Goal: Task Accomplishment & Management: Use online tool/utility

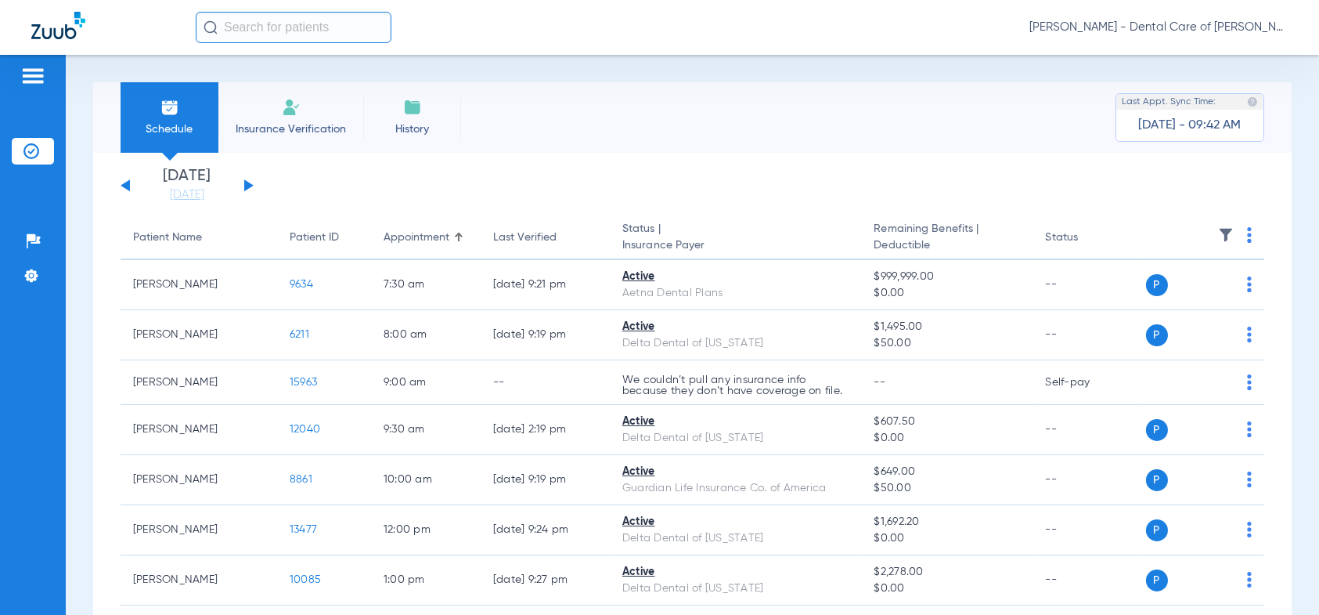
click at [253, 183] on div "[DATE] [DATE] [DATE] [DATE] [DATE] [DATE] [DATE] [DATE] [DATE] [DATE] [DATE] [D…" at bounding box center [187, 185] width 133 height 34
click at [206, 190] on link "[DATE]" at bounding box center [187, 195] width 94 height 16
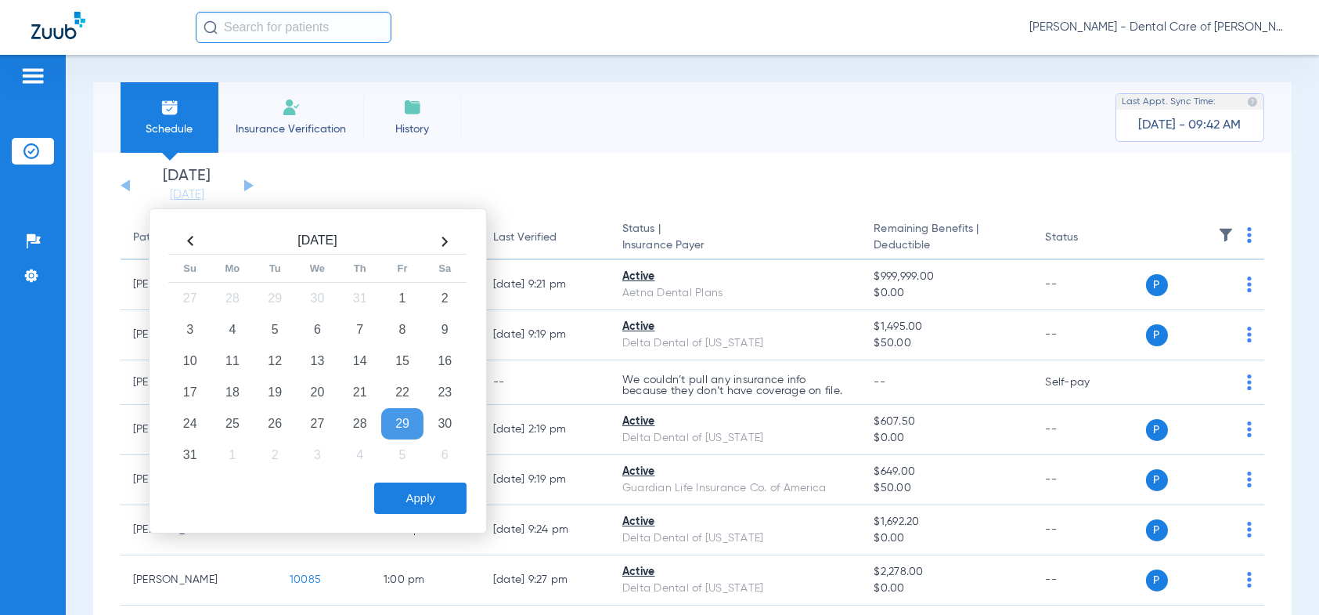
click at [450, 239] on th at bounding box center [445, 241] width 42 height 25
click at [265, 299] on td "2" at bounding box center [275, 298] width 42 height 31
click at [420, 498] on button "Apply" at bounding box center [420, 497] width 92 height 31
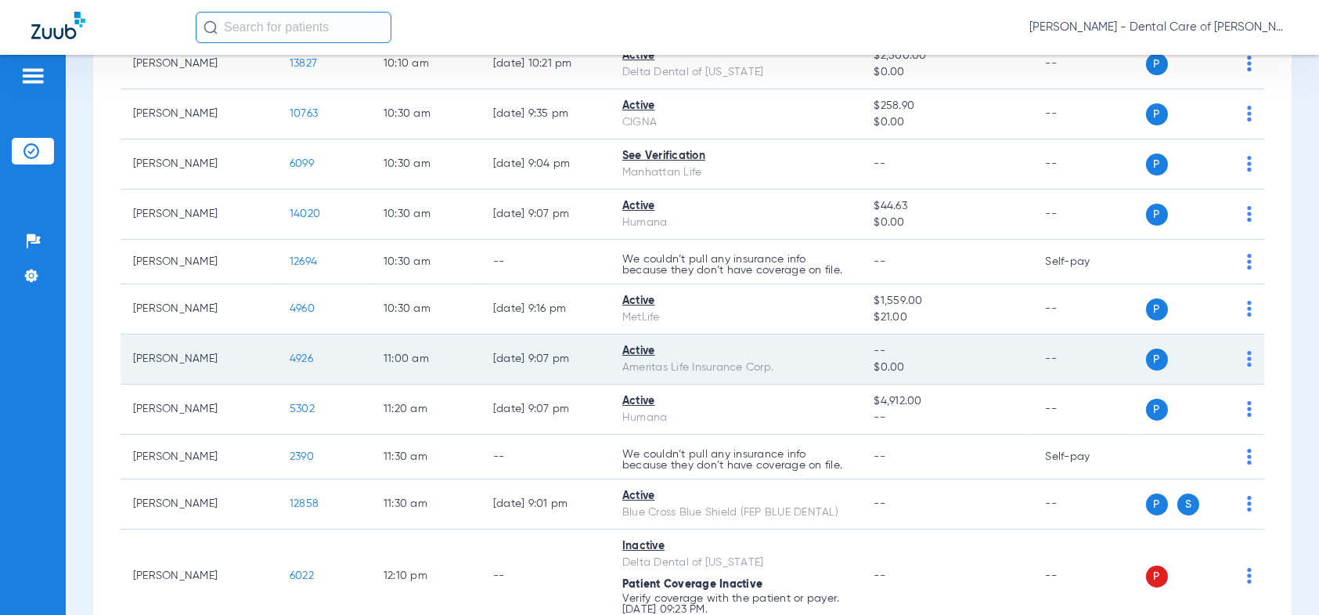
scroll to position [783, 0]
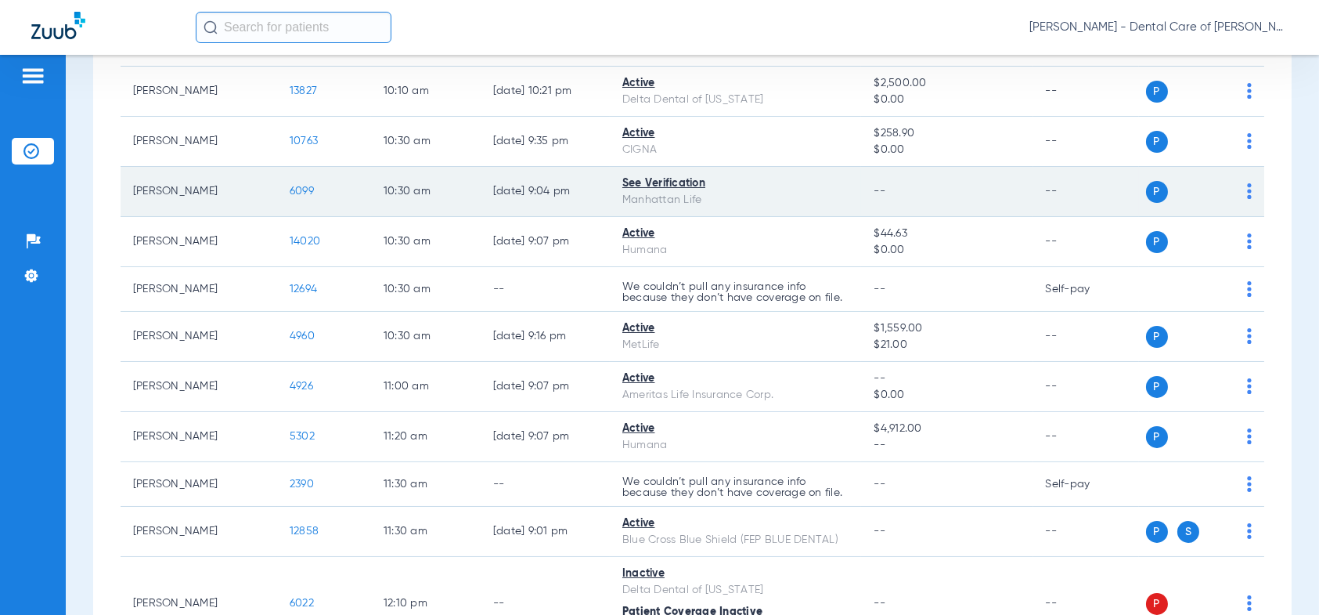
click at [302, 186] on span "6099" at bounding box center [302, 191] width 24 height 11
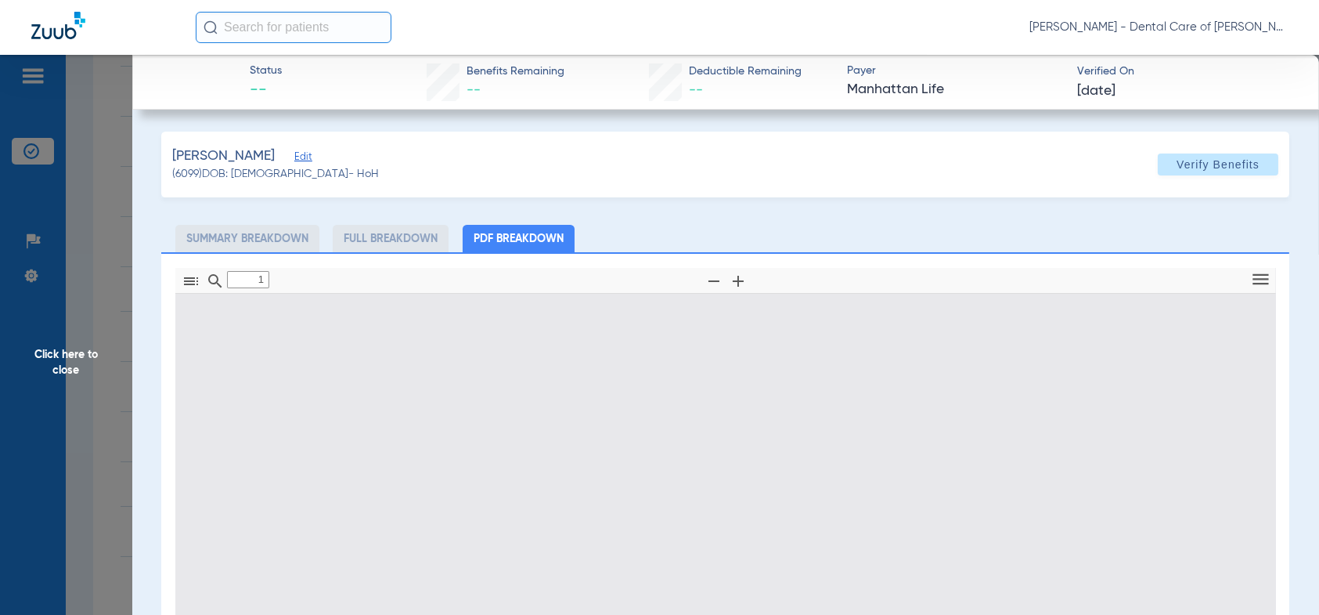
type input "0"
select select "page-width"
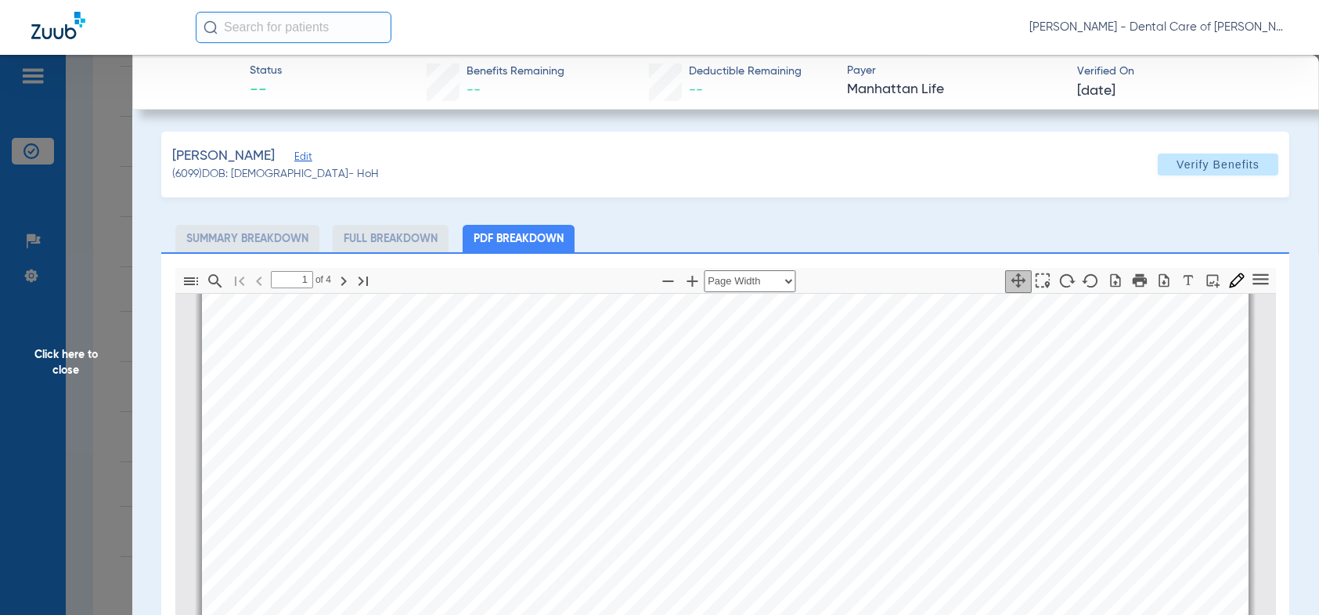
scroll to position [399, 0]
drag, startPoint x: 458, startPoint y: 263, endPoint x: 568, endPoint y: 221, distance: 118.2
click at [433, 146] on div "[PERSON_NAME] (6099) DOB: [DEMOGRAPHIC_DATA] - HoH Verify Benefits Subscriber I…" at bounding box center [725, 514] width 1128 height 764
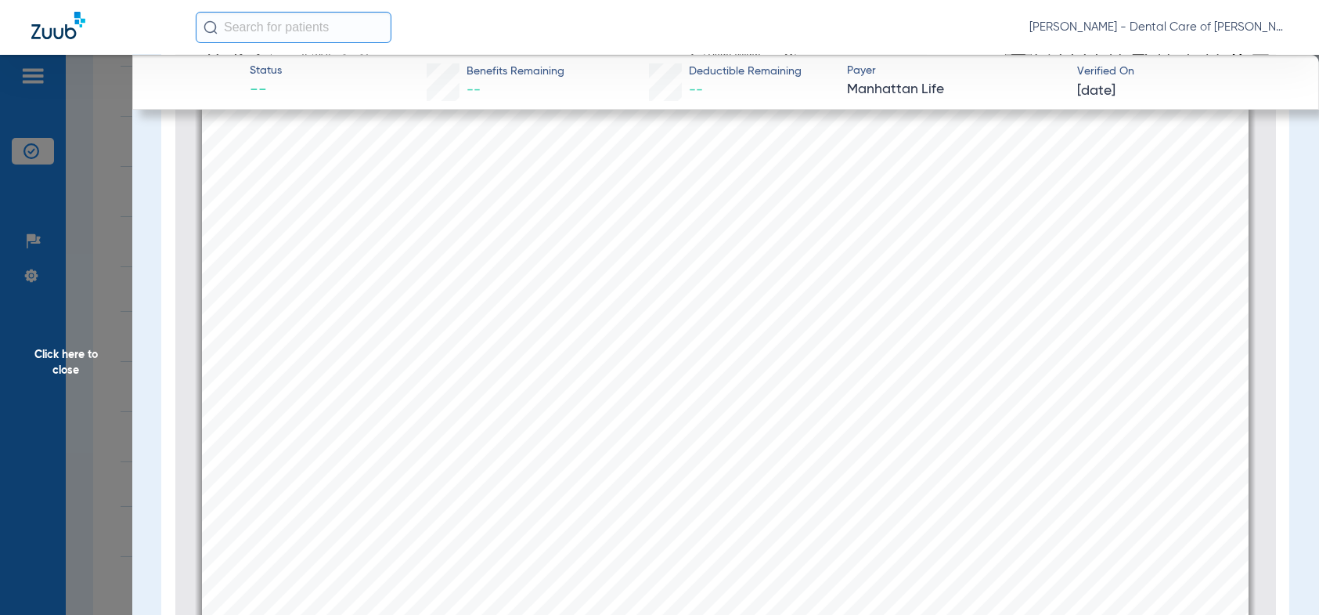
scroll to position [2413, 0]
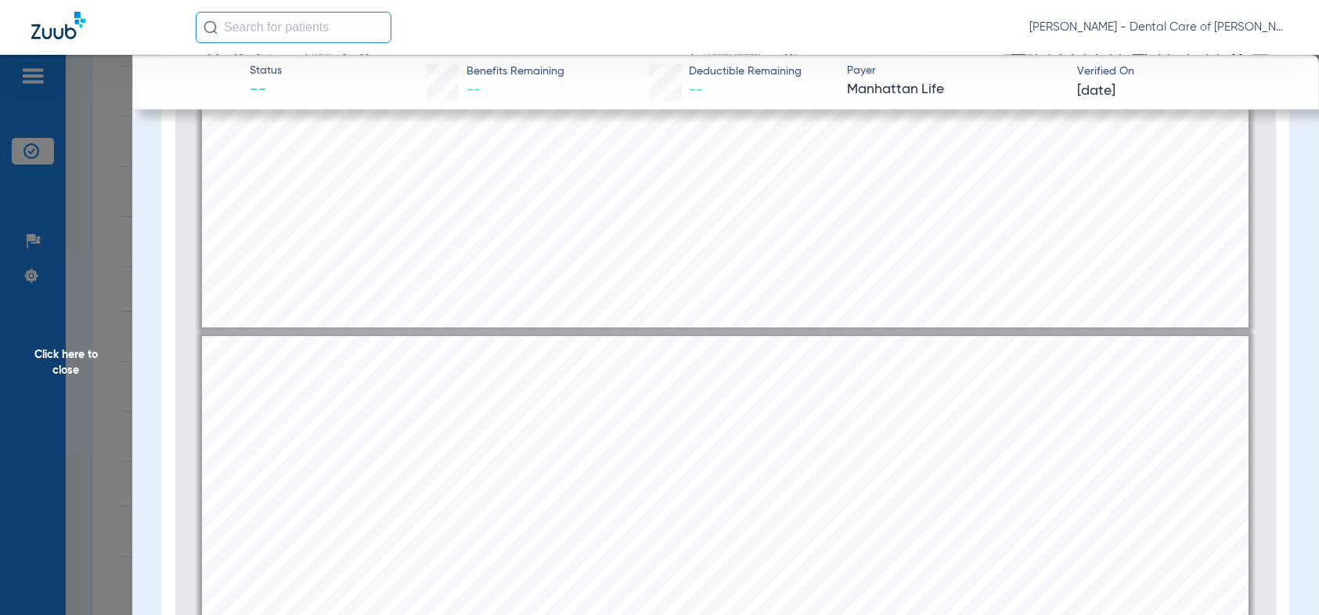
type input "2"
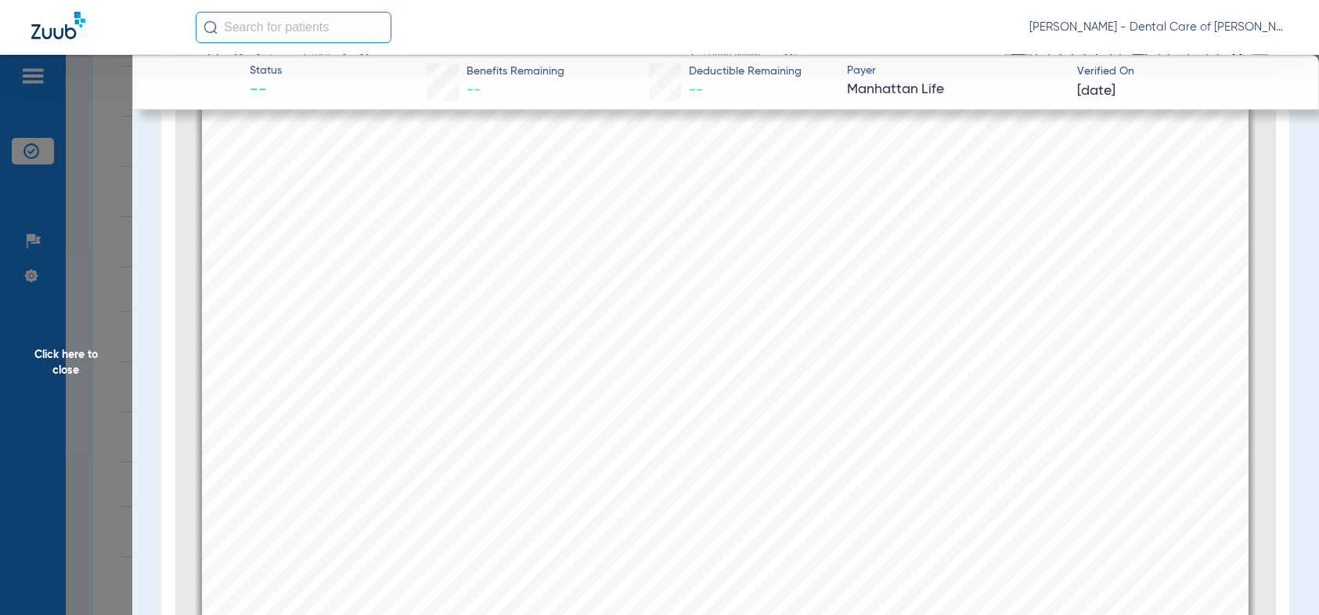
click at [56, 358] on span "Click here to close" at bounding box center [66, 362] width 132 height 615
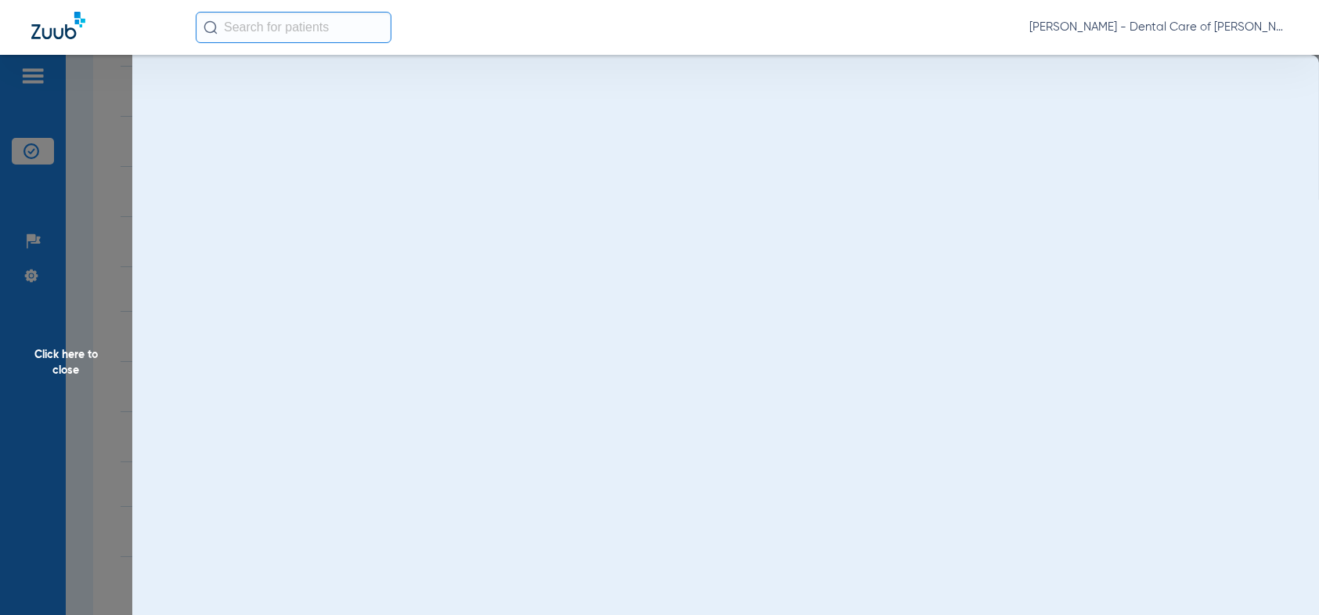
scroll to position [0, 0]
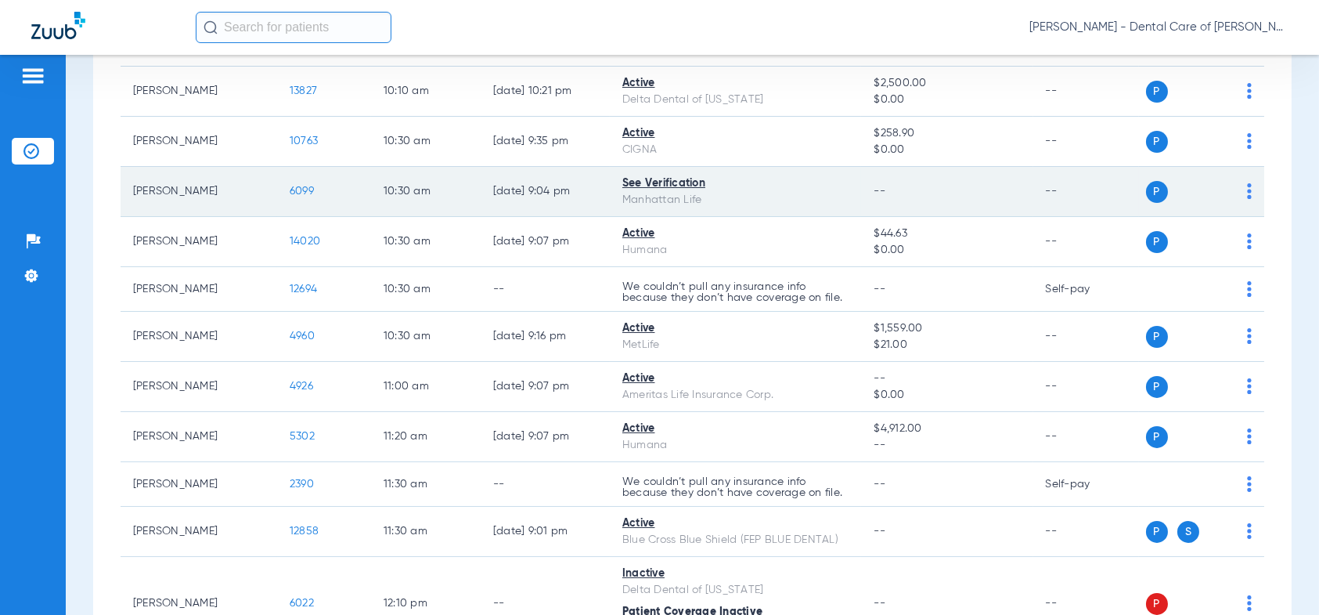
click at [301, 186] on span "6099" at bounding box center [302, 191] width 24 height 11
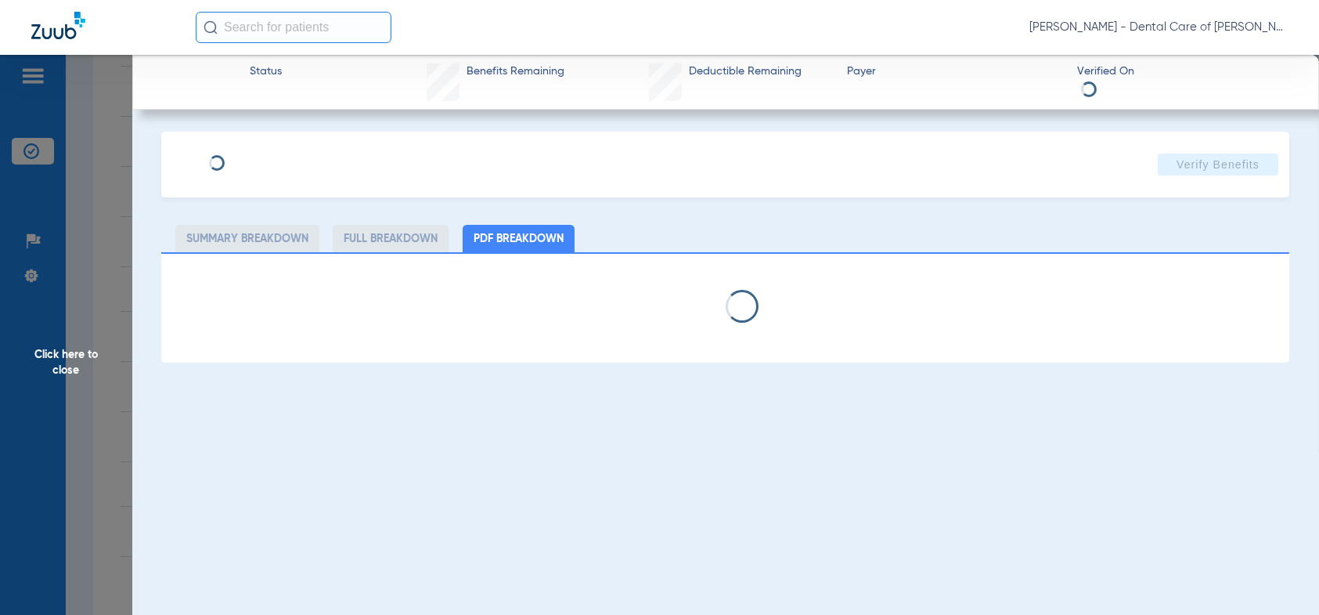
select select "page-width"
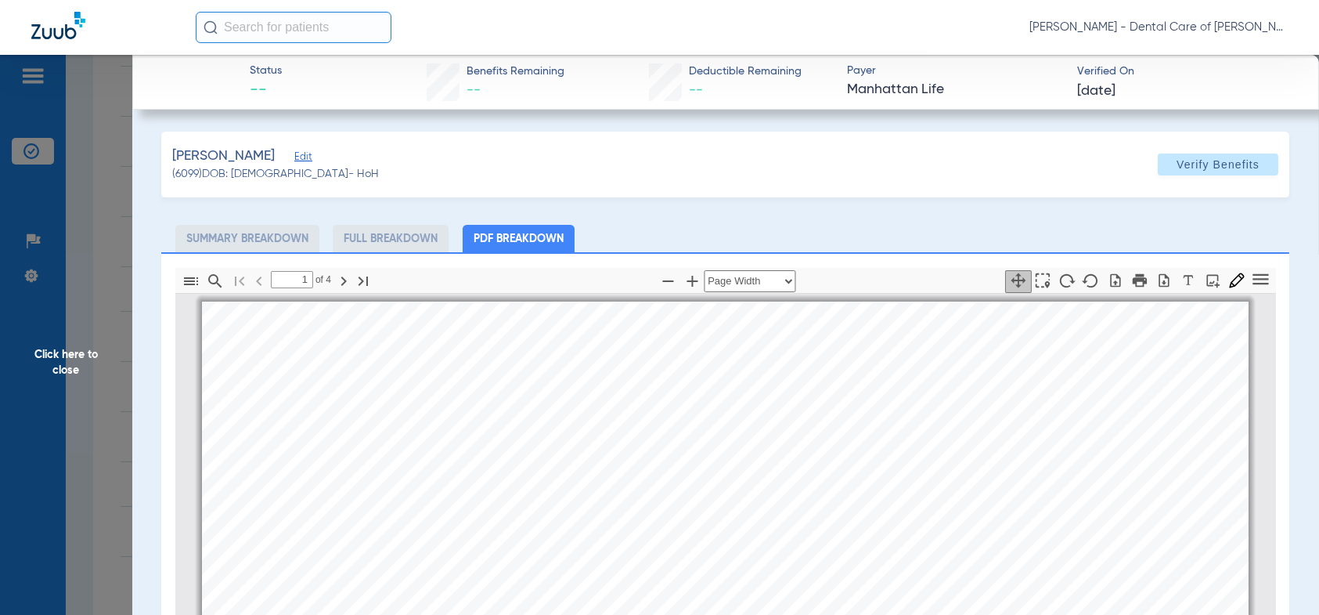
scroll to position [7, 0]
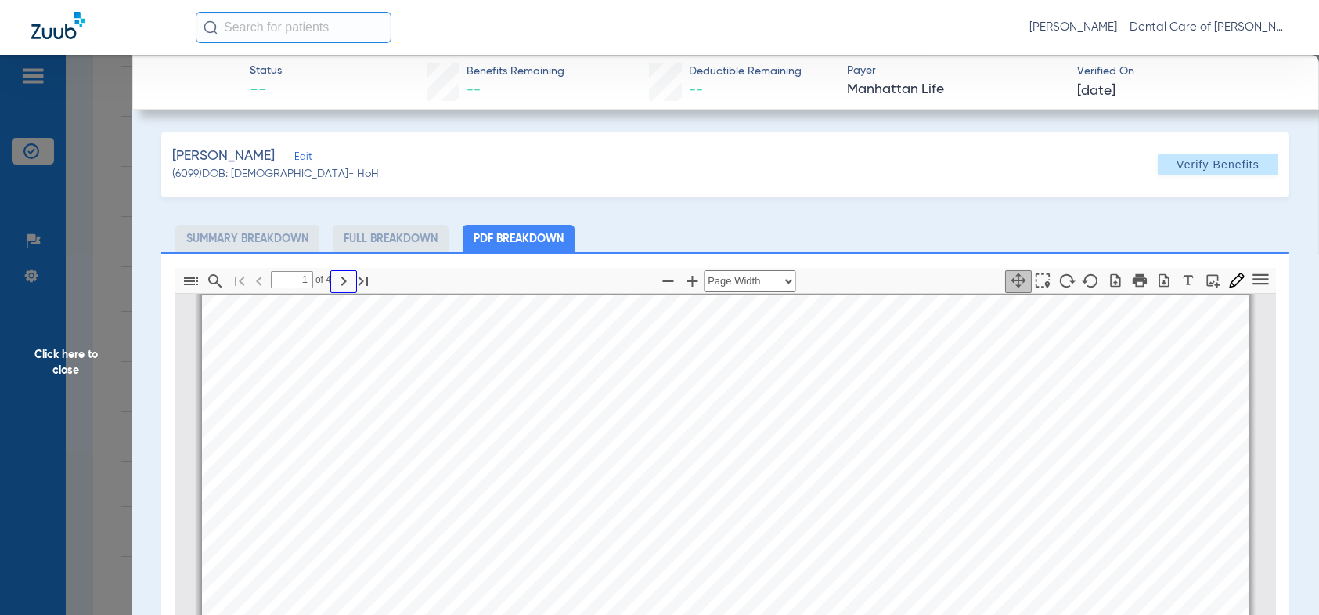
click at [344, 281] on icon "button" at bounding box center [343, 281] width 19 height 19
click at [782, 281] on select "Automatic Zoom Actual Size Page Fit Page Width ⁨50⁩% ⁨100⁩% ⁨125⁩% ⁨150⁩% ⁨200⁩…" at bounding box center [750, 281] width 92 height 22
click at [341, 280] on icon "button" at bounding box center [343, 281] width 19 height 19
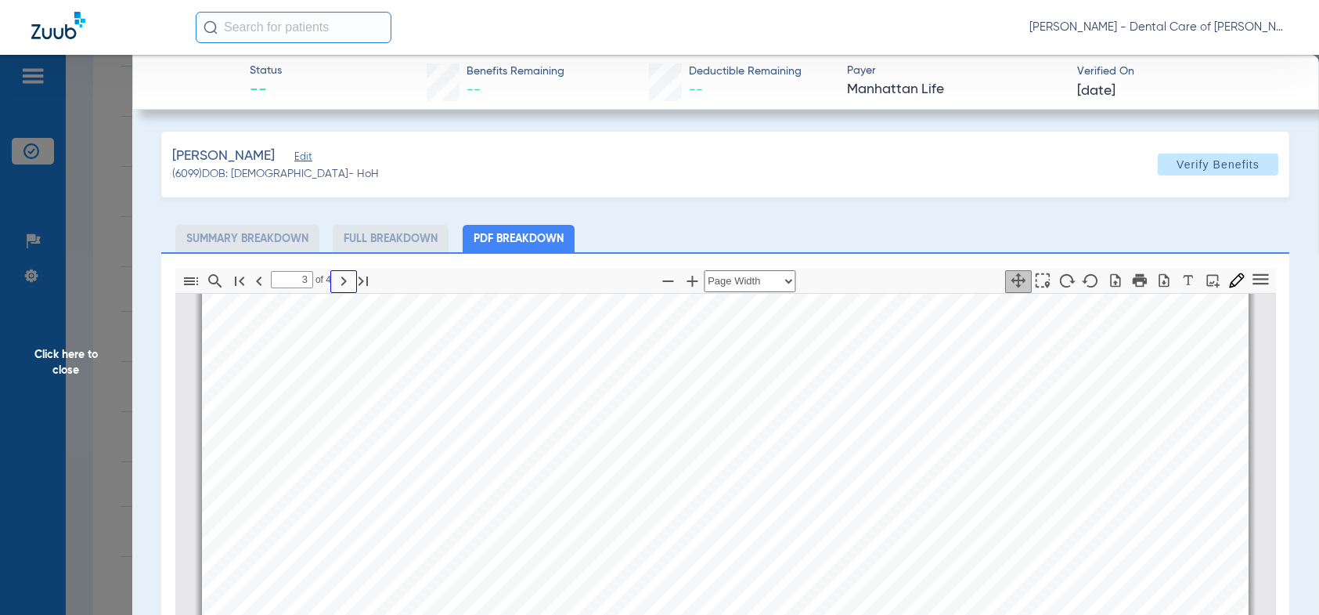
scroll to position [1505, 0]
click at [342, 280] on icon "button" at bounding box center [343, 280] width 5 height 9
type input "4"
drag, startPoint x: 60, startPoint y: 362, endPoint x: 76, endPoint y: 359, distance: 16.7
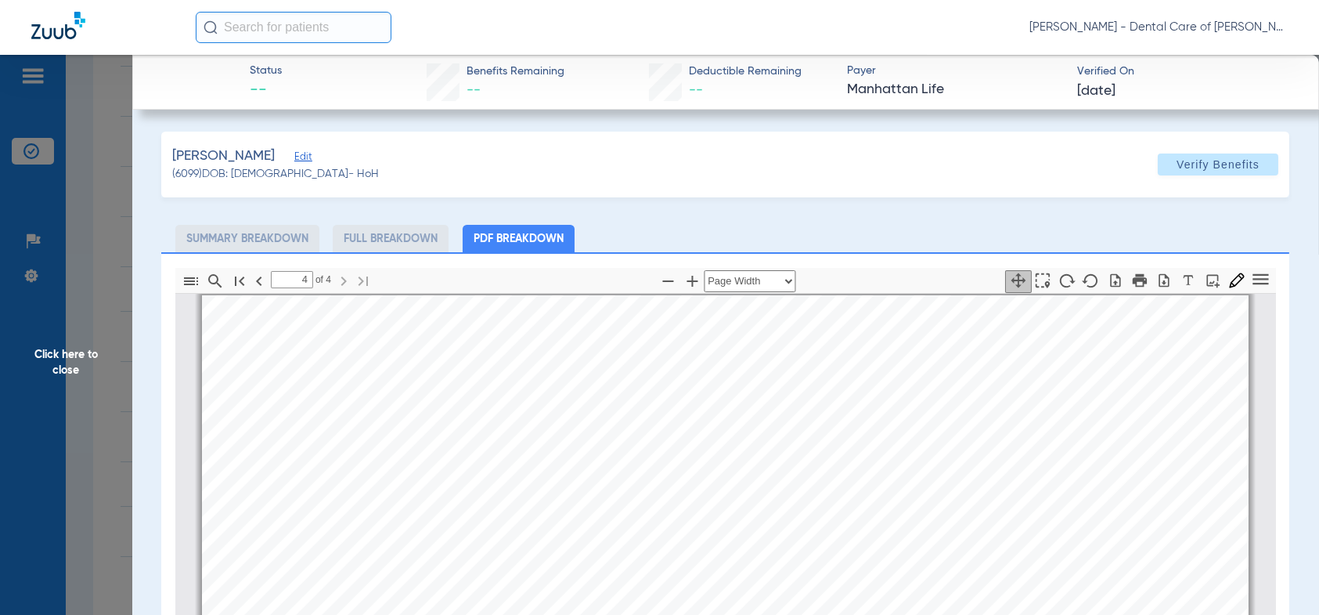
click at [61, 362] on span "Click here to close" at bounding box center [66, 362] width 132 height 615
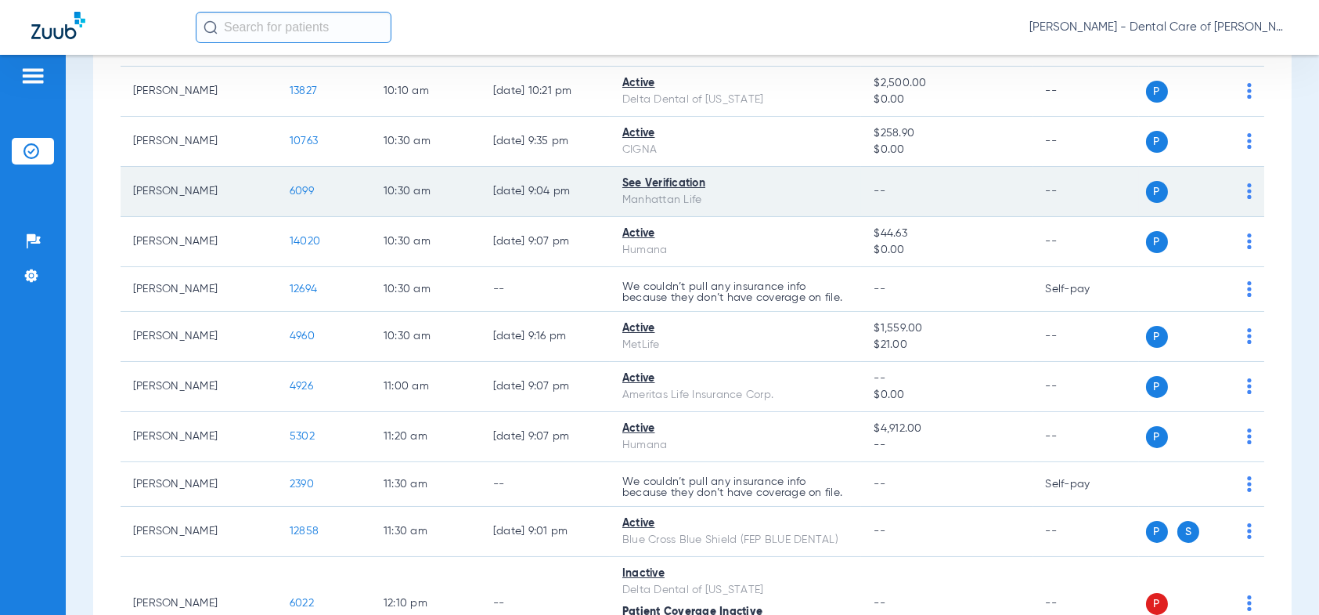
click at [1246, 193] on td "P S" at bounding box center [1201, 192] width 125 height 50
click at [1247, 187] on img at bounding box center [1249, 191] width 5 height 16
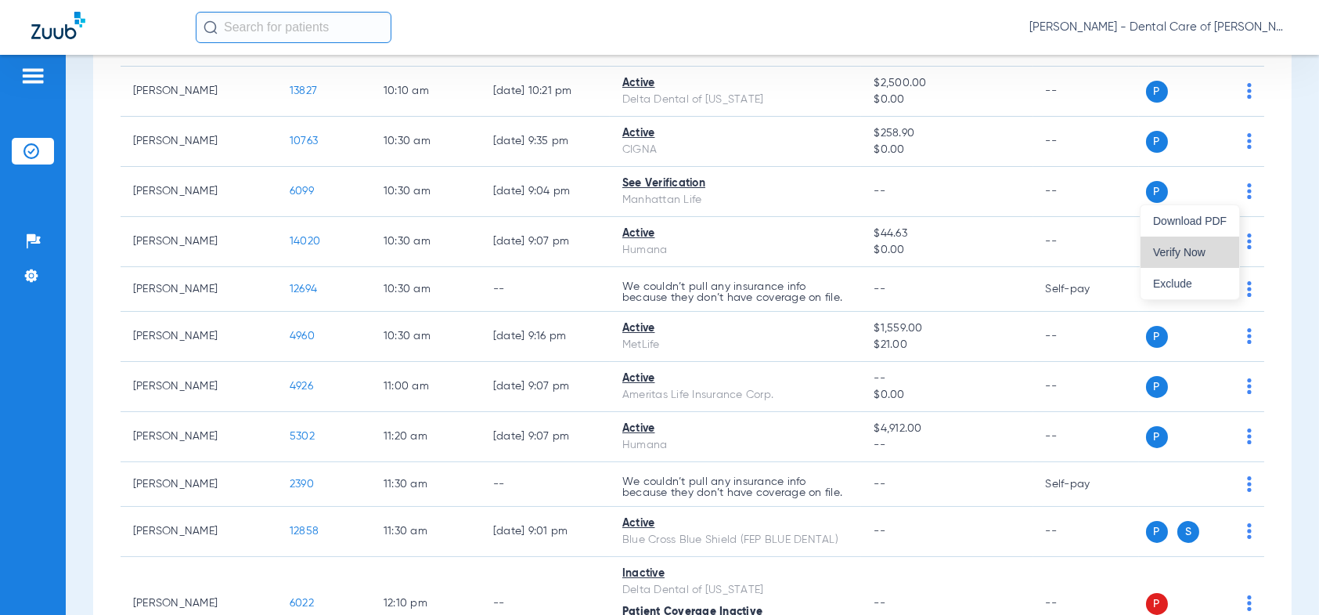
click at [1185, 253] on span "Verify Now" at bounding box center [1190, 252] width 74 height 11
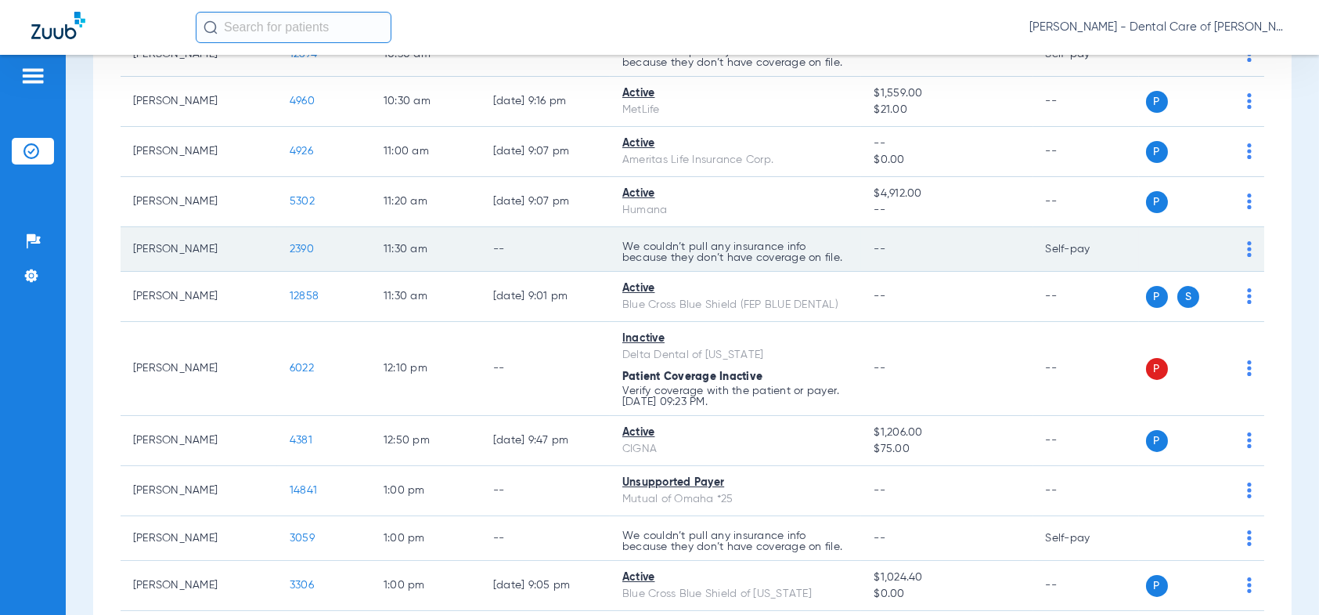
scroll to position [1096, 0]
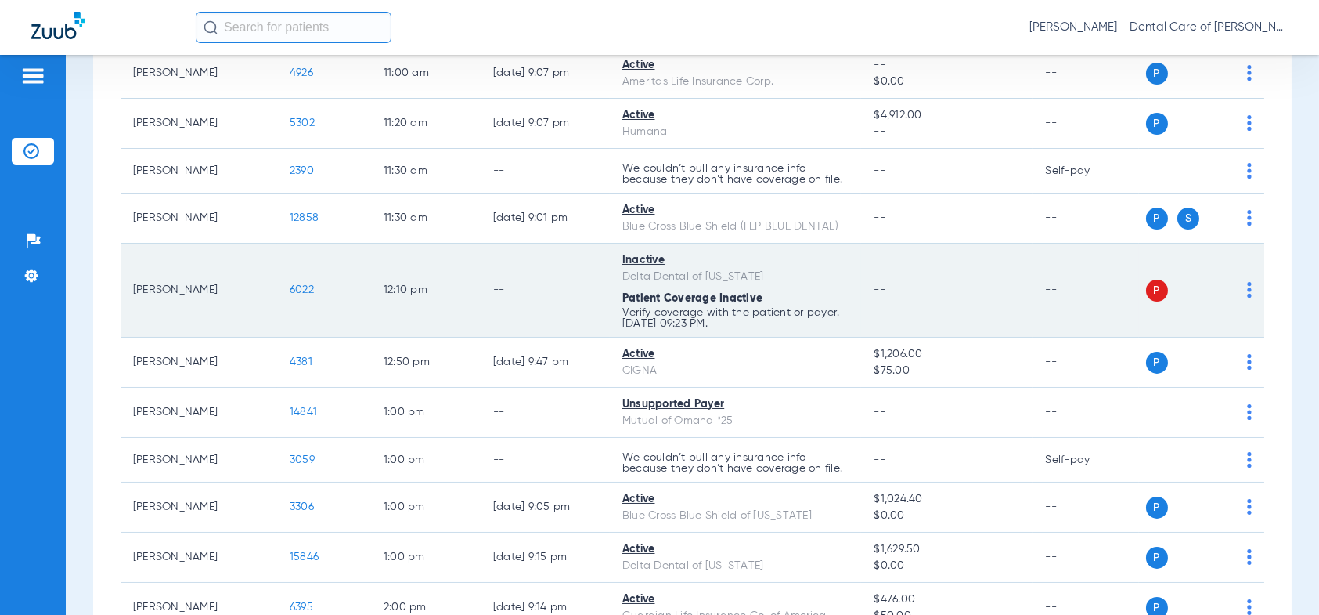
click at [301, 288] on span "6022" at bounding box center [302, 289] width 24 height 11
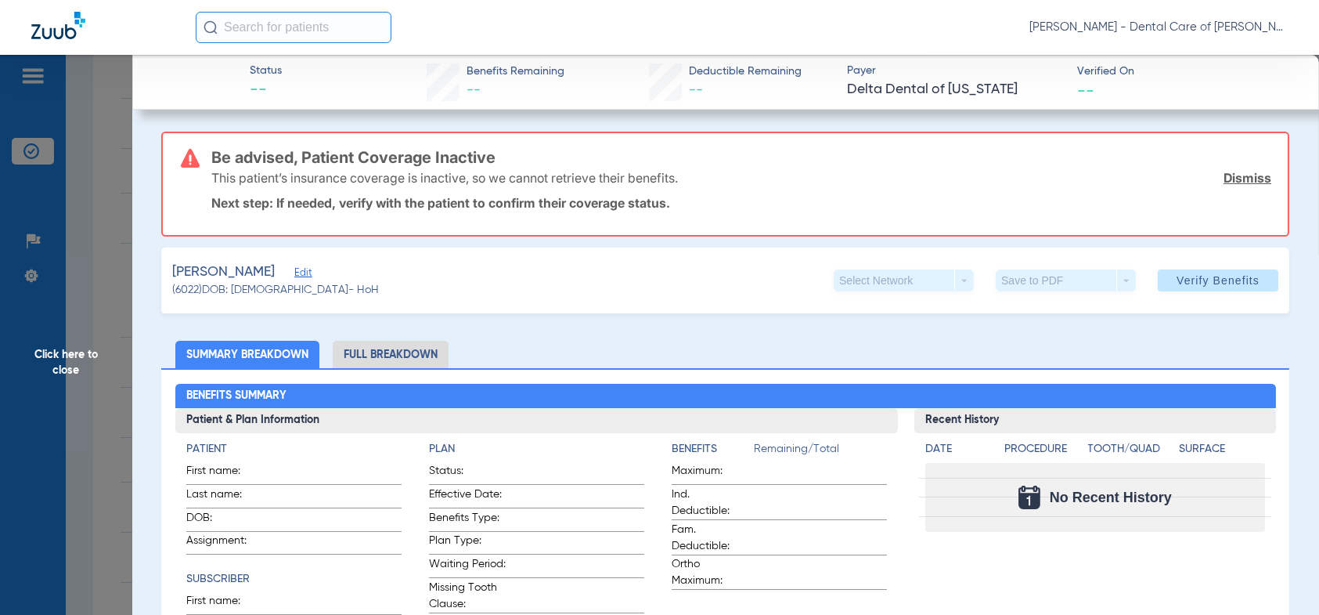
click at [85, 357] on span "Click here to close" at bounding box center [66, 362] width 132 height 615
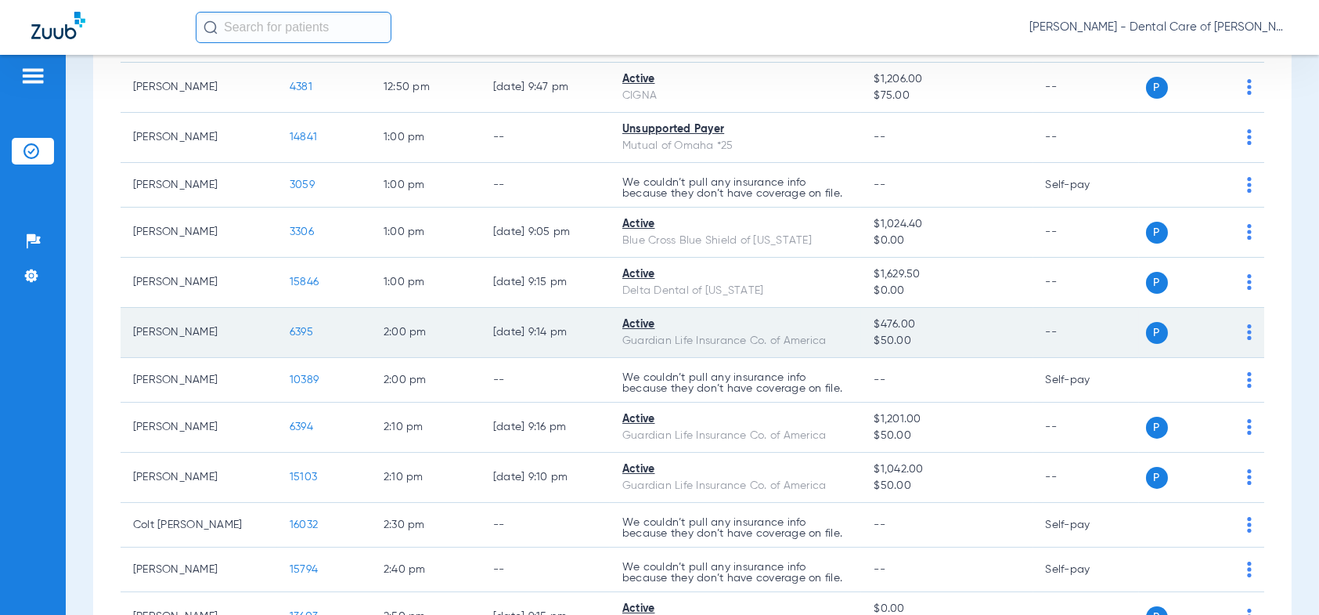
scroll to position [1409, 0]
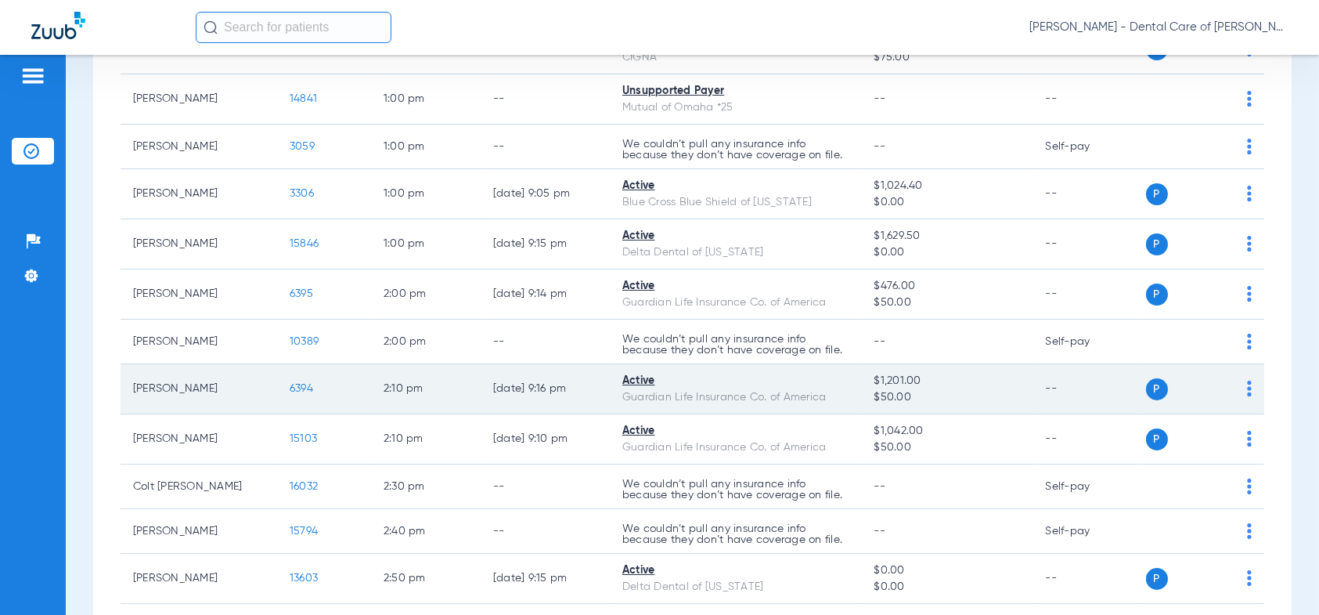
click at [305, 384] on span "6394" at bounding box center [301, 388] width 23 height 11
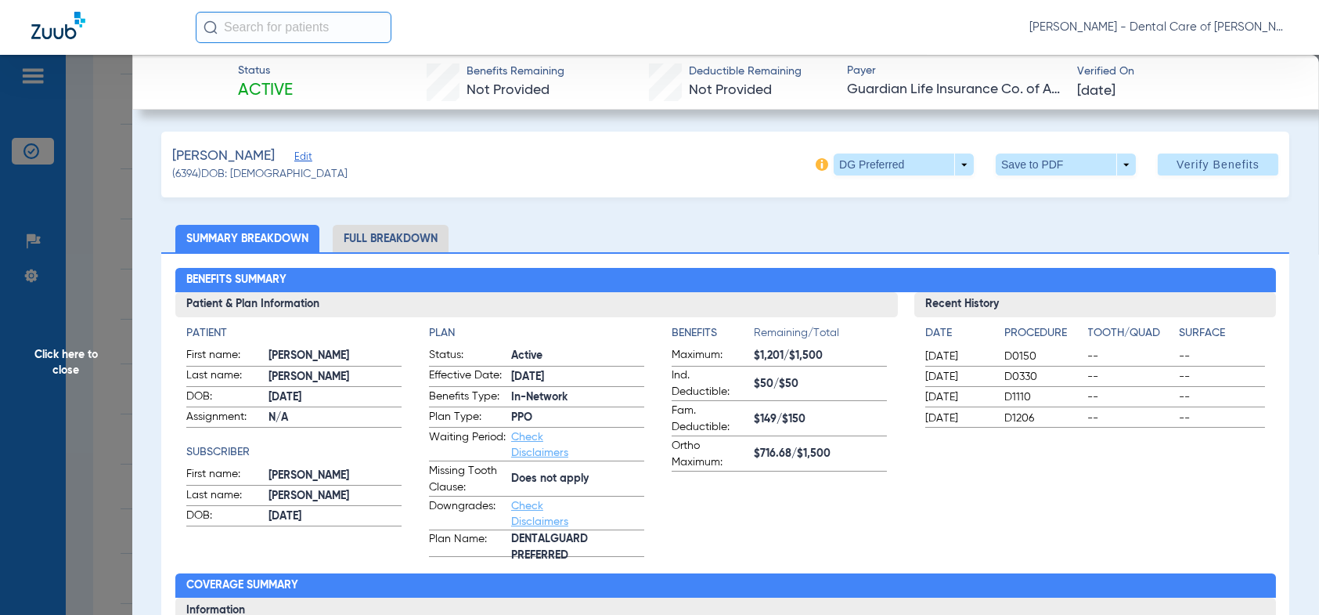
click at [386, 235] on li "Full Breakdown" at bounding box center [391, 238] width 116 height 27
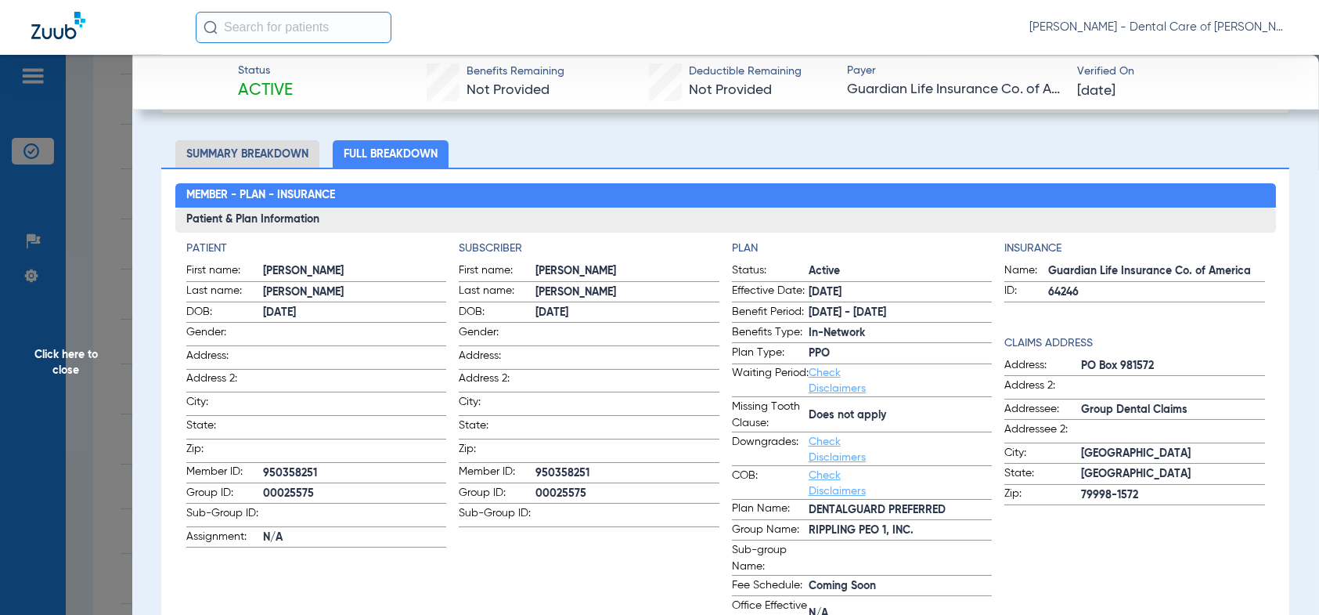
scroll to position [157, 0]
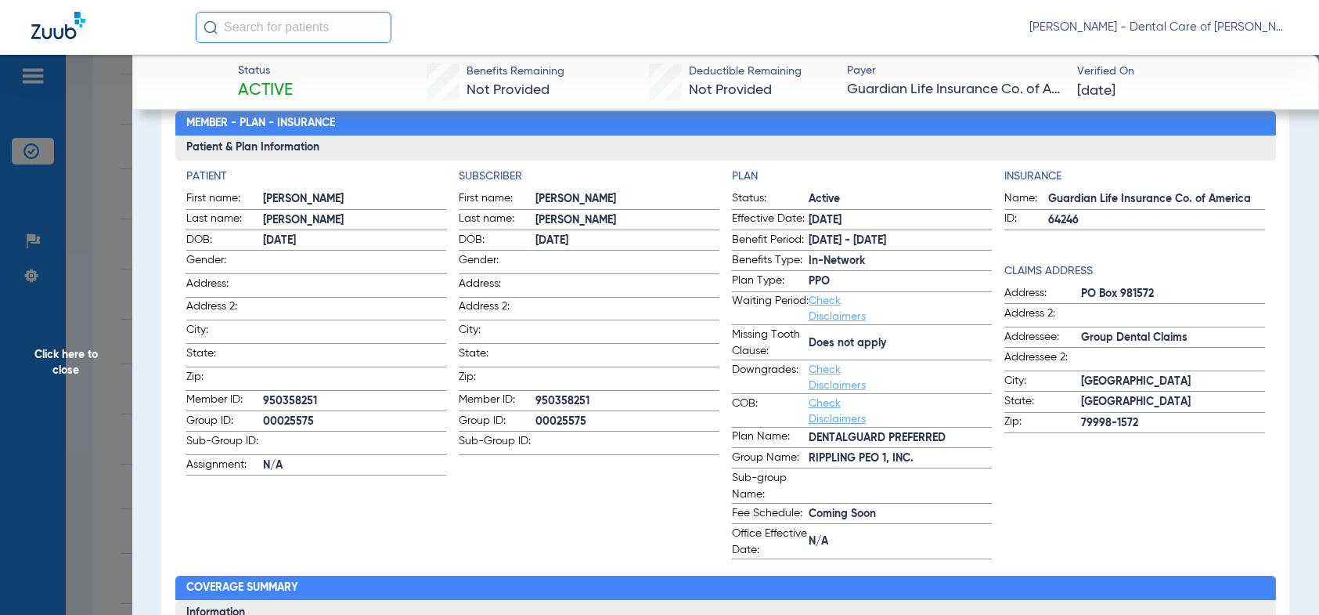
click at [816, 298] on link "Check Disclaimers" at bounding box center [837, 308] width 57 height 27
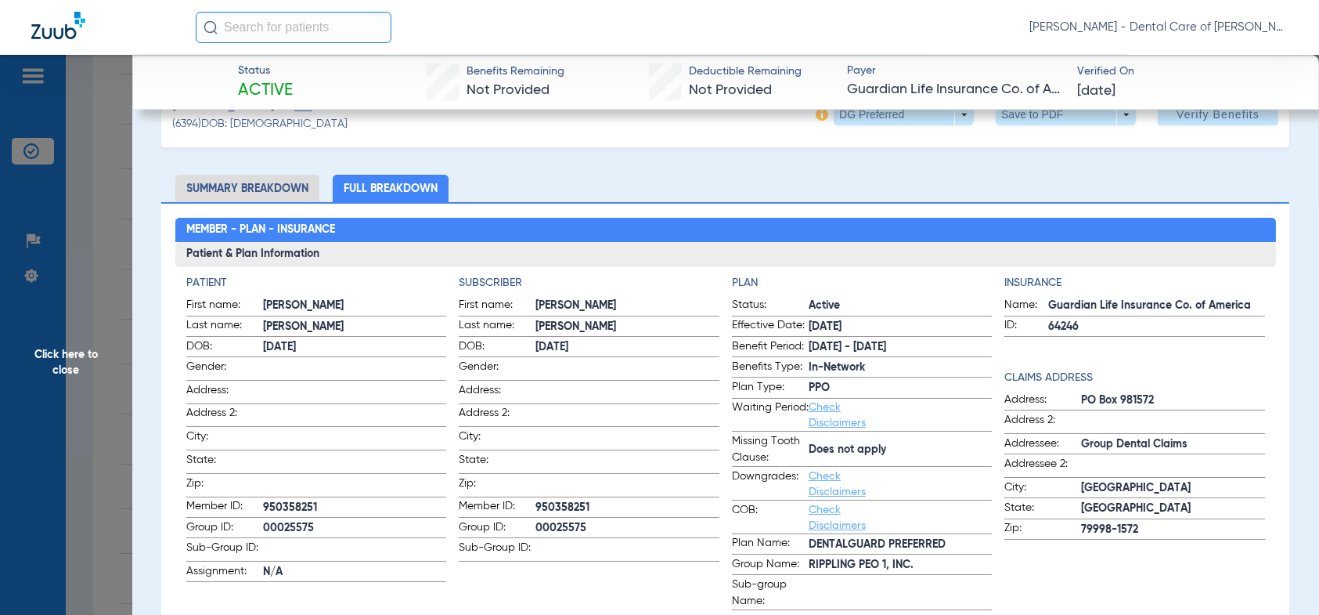
scroll to position [0, 0]
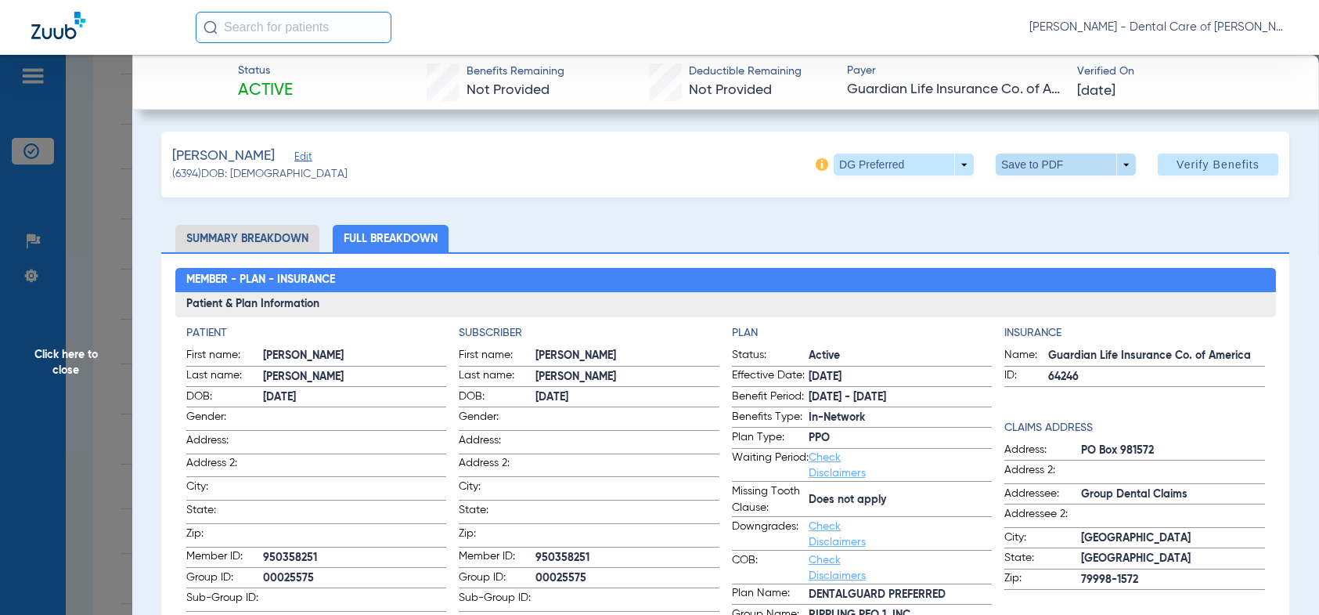
click at [1113, 168] on span at bounding box center [1066, 164] width 140 height 22
click at [1040, 204] on button "insert_drive_file Save to PDF" at bounding box center [1045, 195] width 118 height 31
click at [54, 366] on span "Click here to close" at bounding box center [66, 362] width 132 height 615
